Goal: Communication & Community: Answer question/provide support

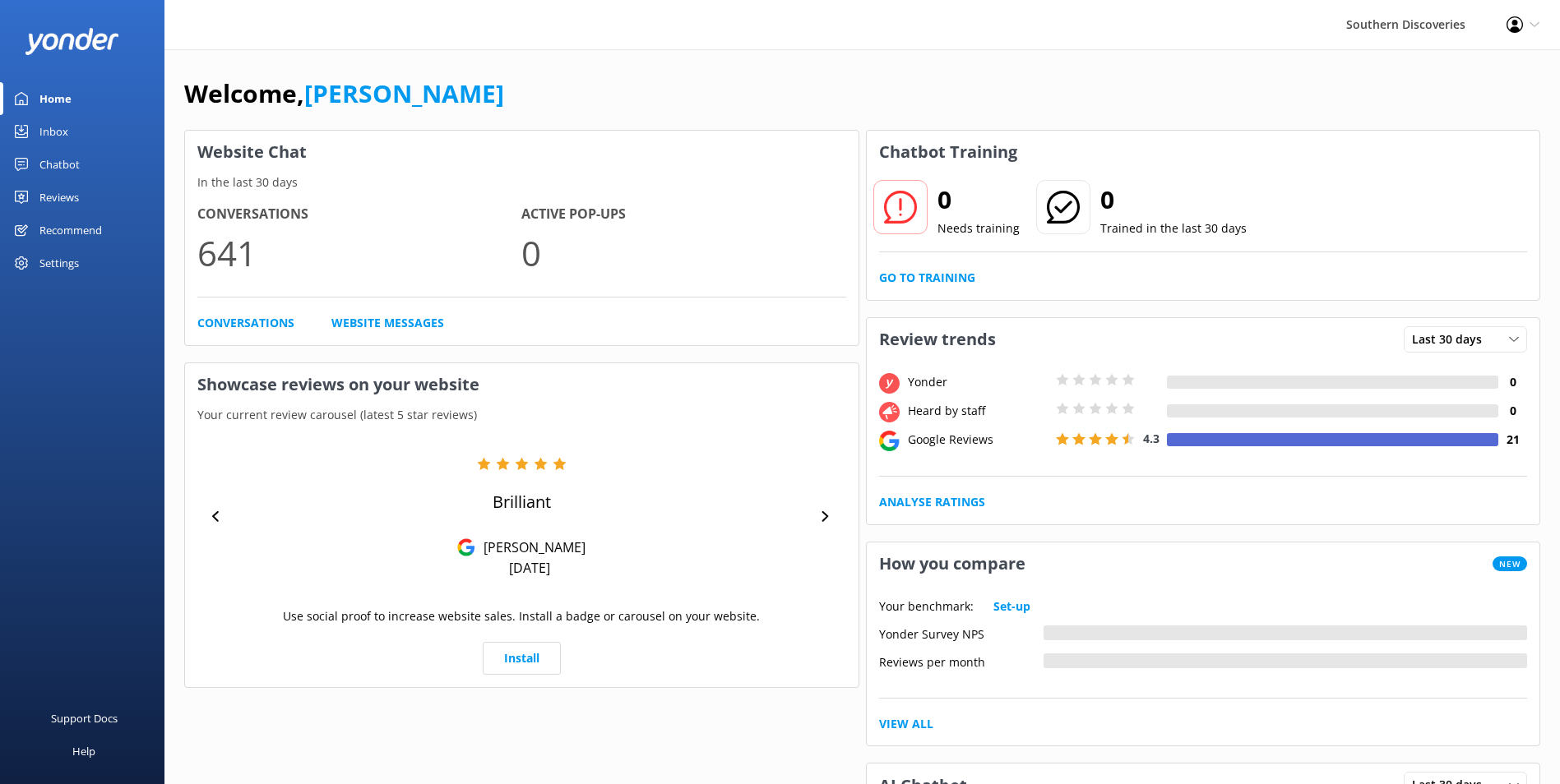
click at [65, 128] on div "Inbox" at bounding box center [53, 132] width 29 height 33
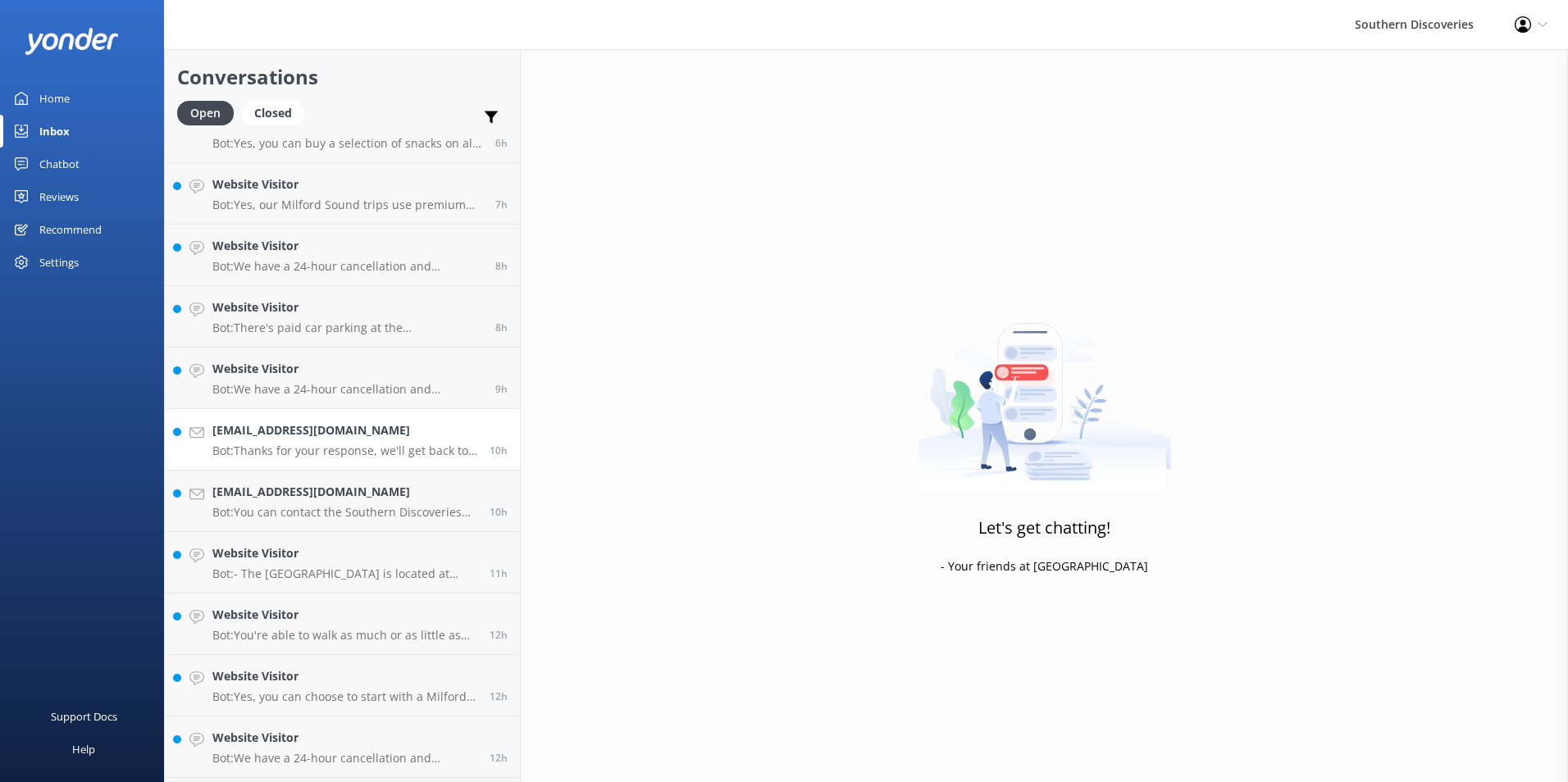
scroll to position [706, 0]
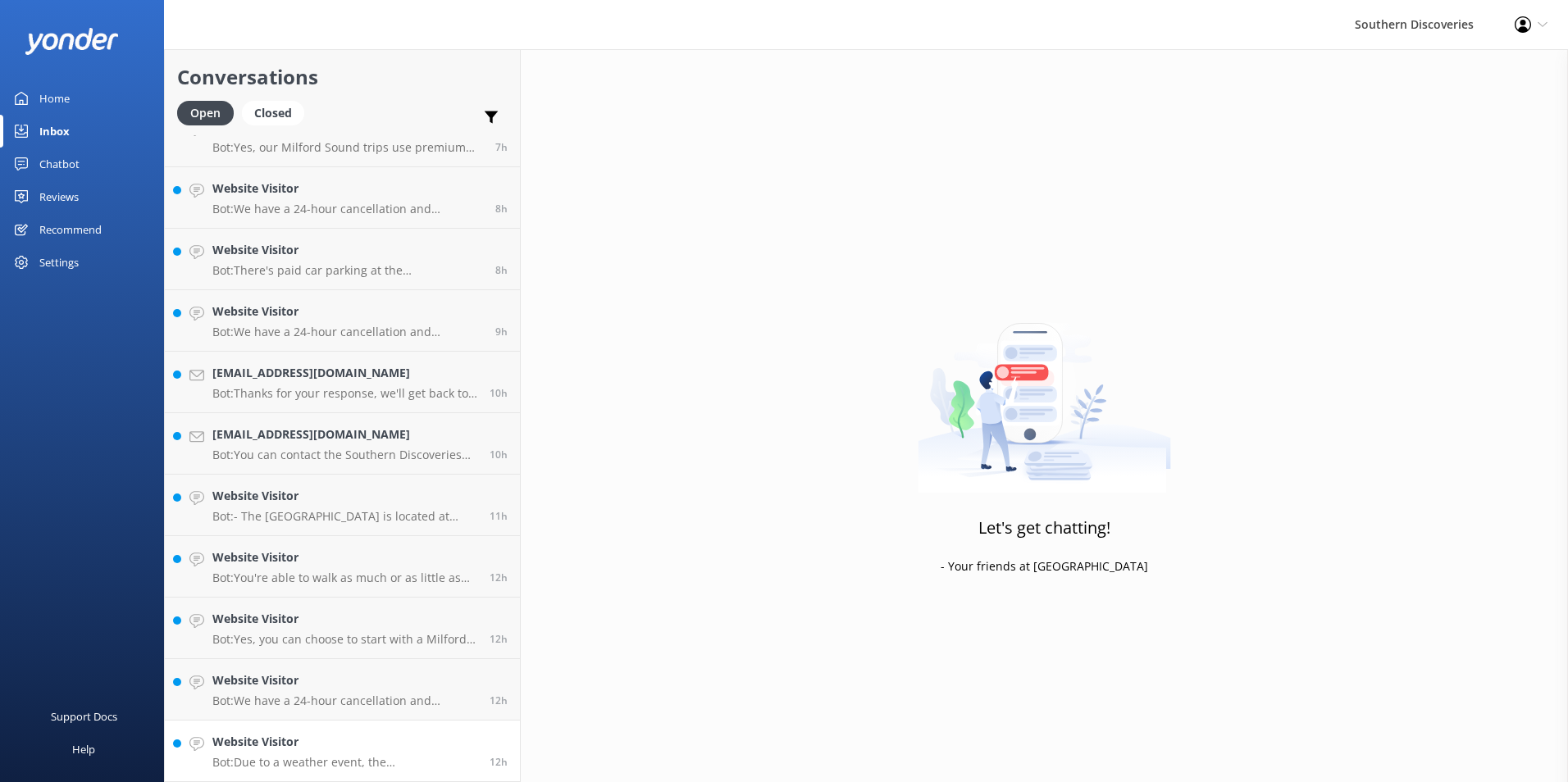
click at [398, 755] on div "Website Visitor Bot: Due to a weather event, the [GEOGRAPHIC_DATA] is currently…" at bounding box center [345, 751] width 265 height 36
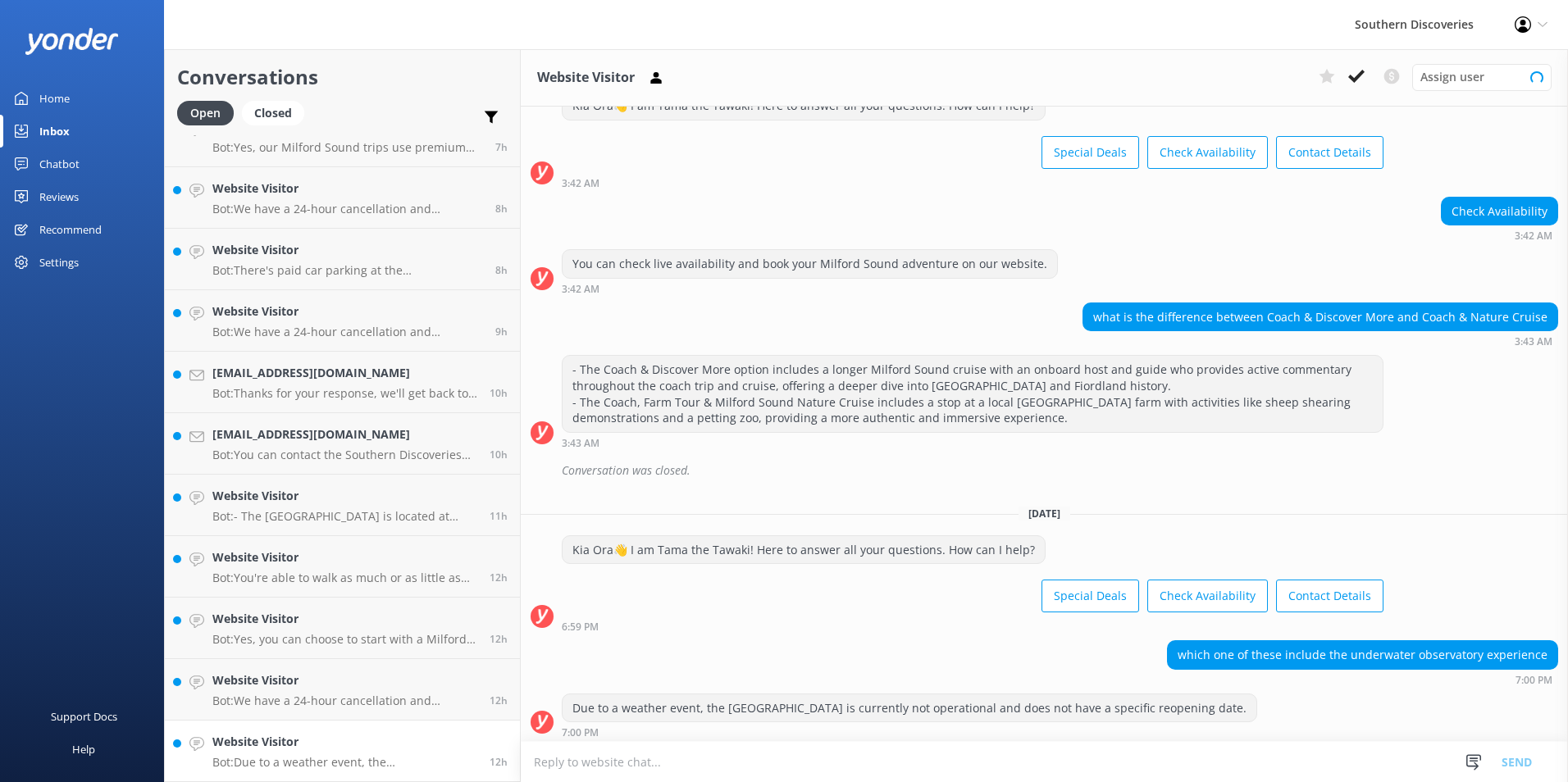
scroll to position [63, 0]
